Goal: Check status

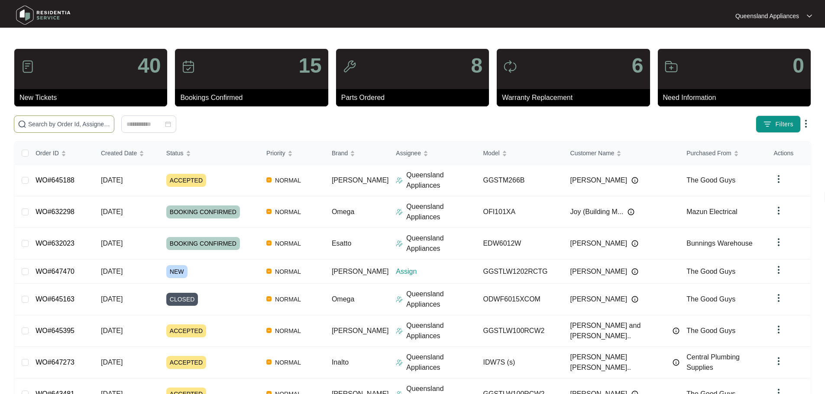
click at [114, 116] on span at bounding box center [64, 124] width 100 height 17
paste input "645188"
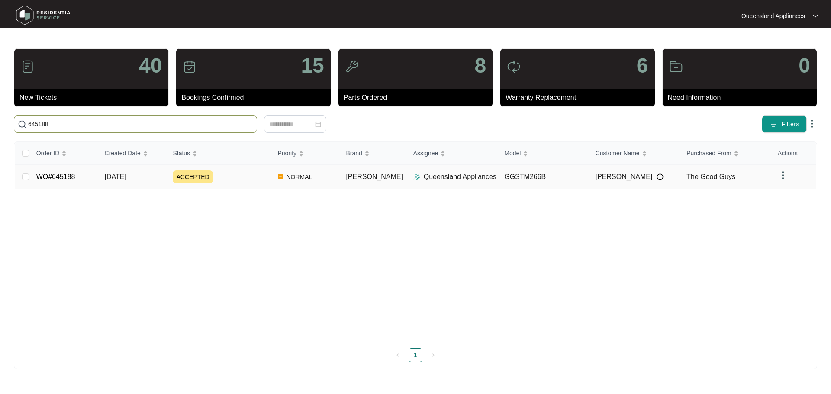
type input "645188"
click at [261, 181] on div "ACCEPTED" at bounding box center [222, 177] width 98 height 13
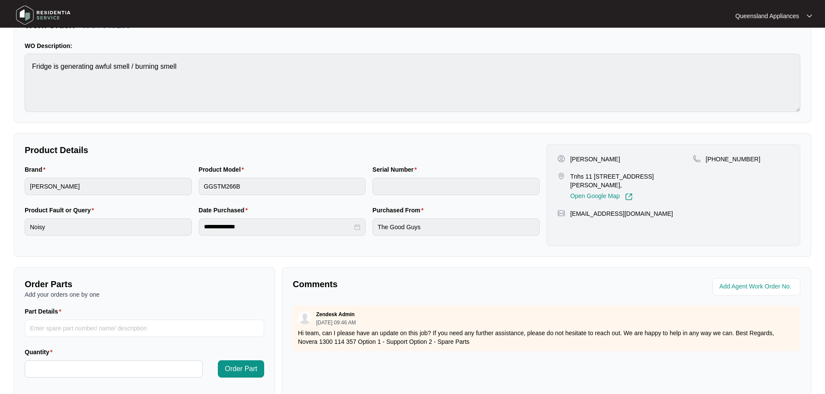
scroll to position [180, 0]
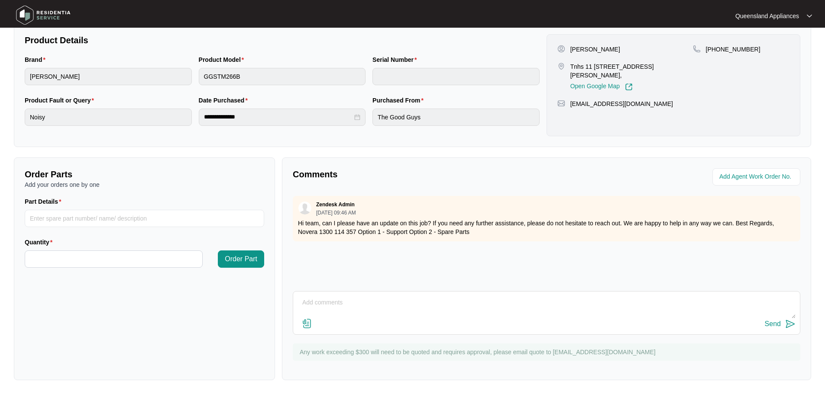
click at [359, 313] on textarea at bounding box center [546, 307] width 498 height 23
click at [485, 310] on textarea "Customer not available until week beginning" at bounding box center [546, 307] width 498 height 23
type textarea "Customer not available until week beginning 6/1 will be booked when they are av…"
click at [773, 325] on div "Send" at bounding box center [772, 324] width 16 height 8
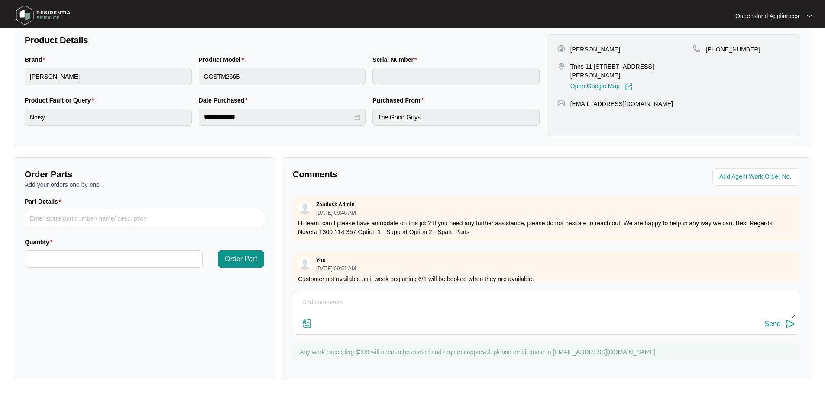
click at [28, 7] on img at bounding box center [43, 15] width 61 height 26
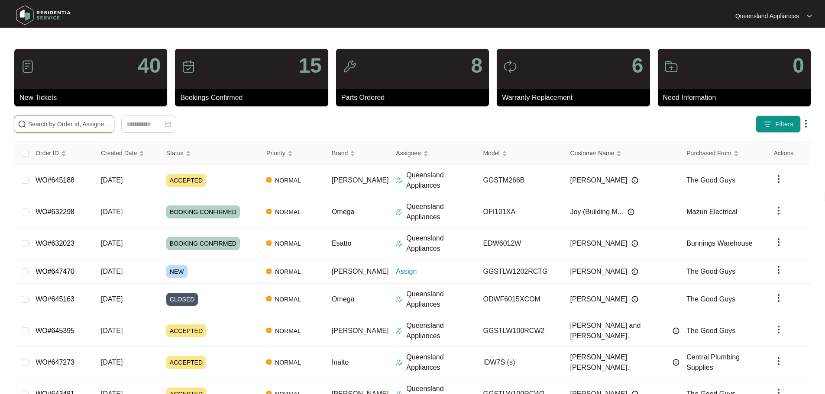
click at [103, 122] on input "text" at bounding box center [69, 124] width 82 height 10
paste input "632023"
type input "632023"
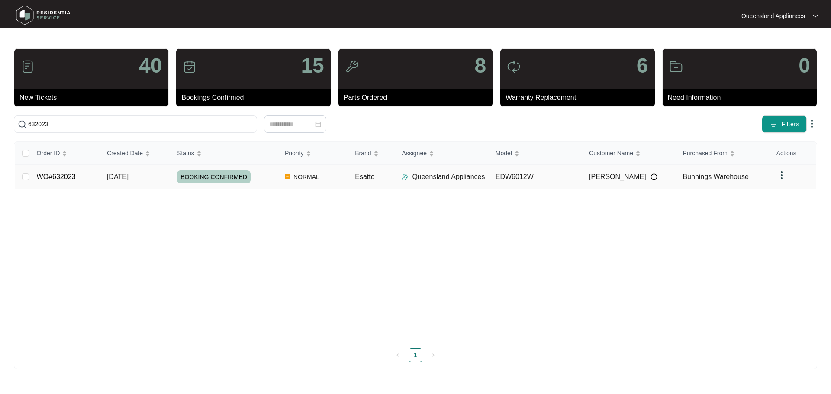
click at [121, 177] on span "[DATE]" at bounding box center [118, 176] width 22 height 7
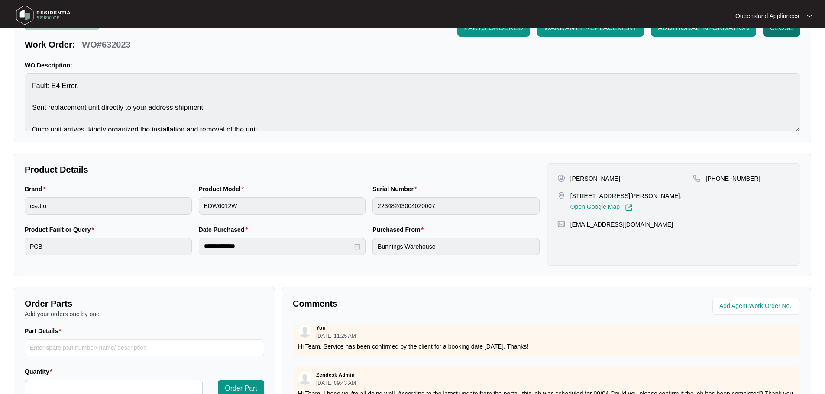
click at [775, 35] on button "CLOSE" at bounding box center [781, 27] width 37 height 17
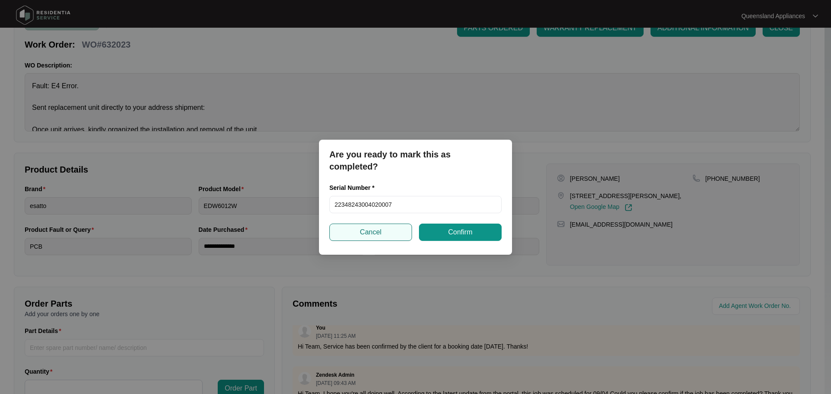
click at [373, 232] on span "Cancel" at bounding box center [371, 232] width 22 height 10
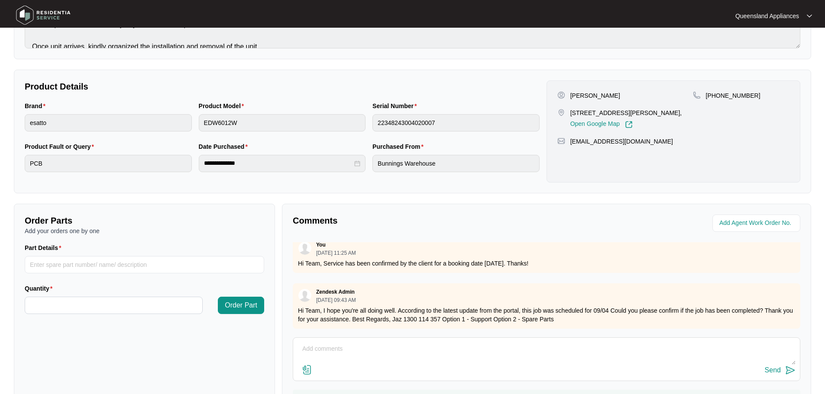
scroll to position [180, 0]
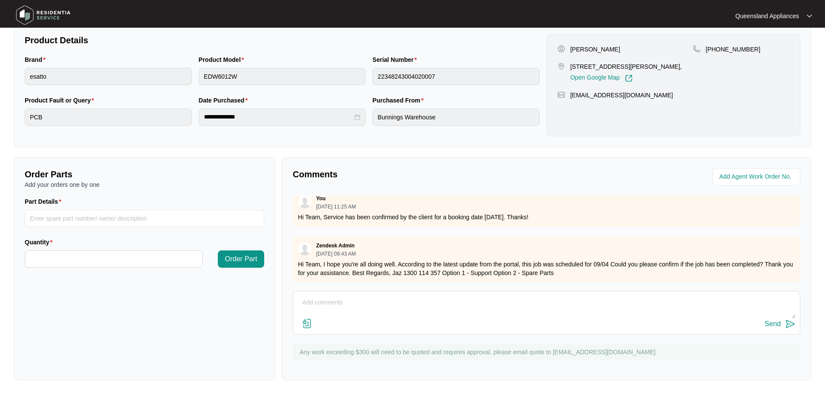
click at [331, 304] on textarea at bounding box center [546, 307] width 498 height 23
click at [442, 308] on textarea "Invoice/report 26844 was issued" at bounding box center [546, 307] width 498 height 23
paste textarea "support@residentiagroup.com.a"
paste textarea "[EMAIL_ADDRESS][DOMAIN_NAME]"
type textarea "Invoice/report 26844 was issued 4/09 and emailed to [EMAIL_ADDRESS][DOMAIN_NAME…"
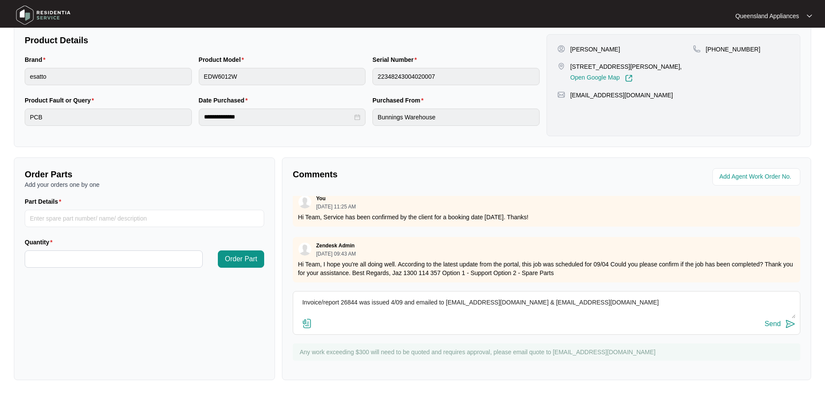
click at [793, 324] on img at bounding box center [790, 324] width 10 height 10
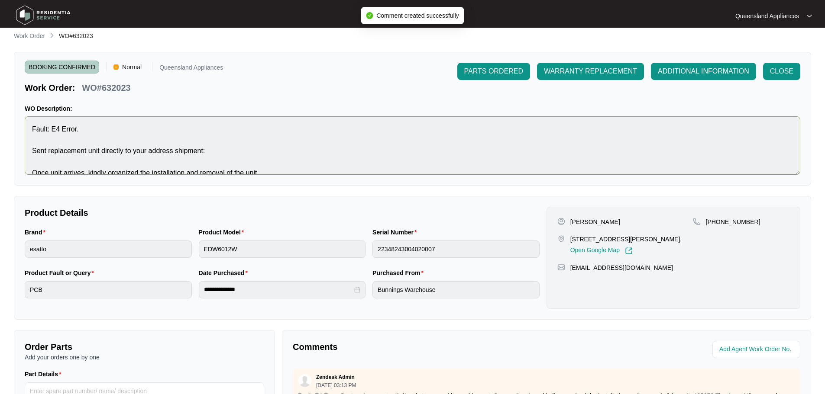
scroll to position [0, 0]
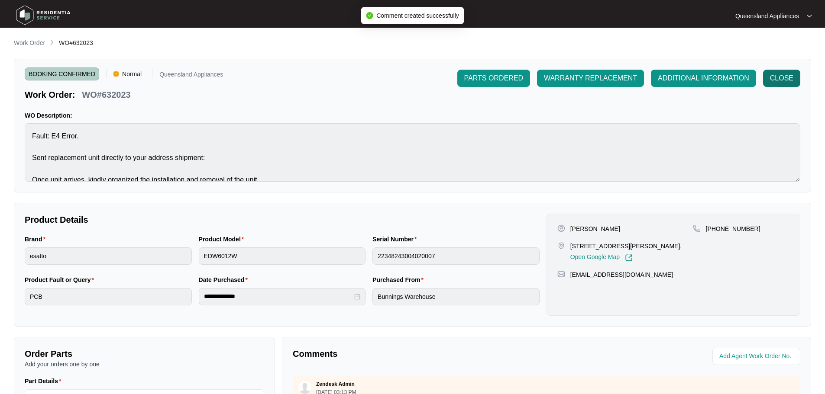
click at [796, 77] on button "CLOSE" at bounding box center [781, 78] width 37 height 17
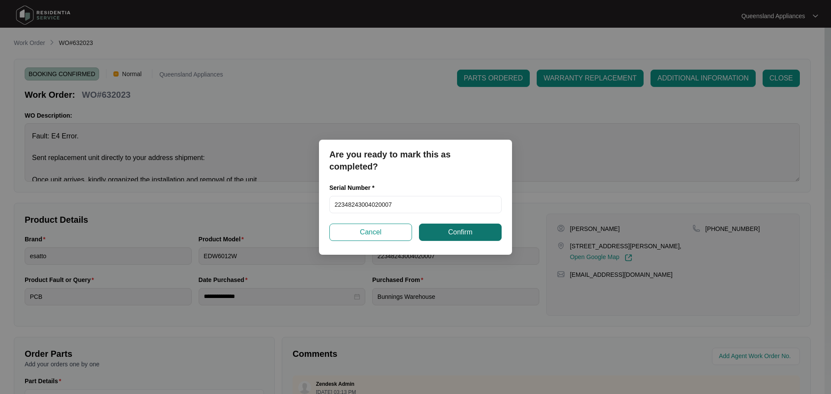
click at [446, 233] on button "Confirm" at bounding box center [460, 232] width 83 height 17
